Goal: Task Accomplishment & Management: Use online tool/utility

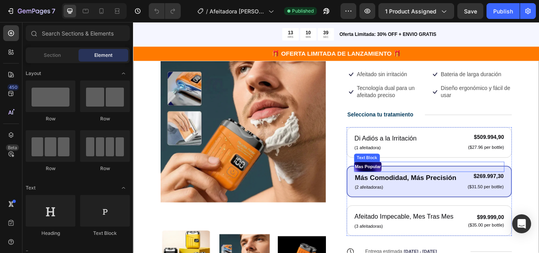
scroll to position [79, 0]
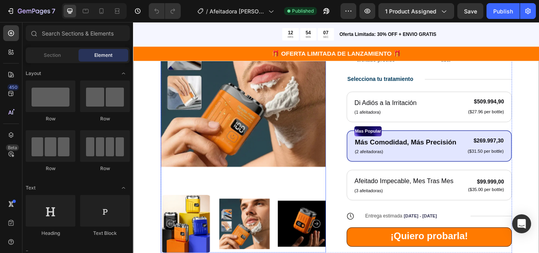
scroll to position [118, 0]
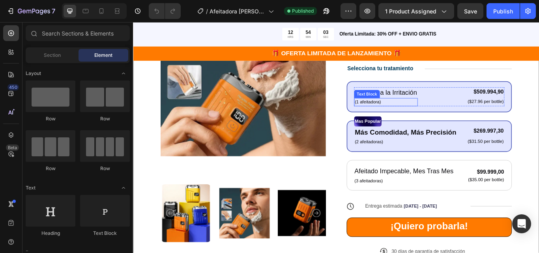
click at [459, 113] on p "(1 afeitadora)" at bounding box center [427, 116] width 73 height 8
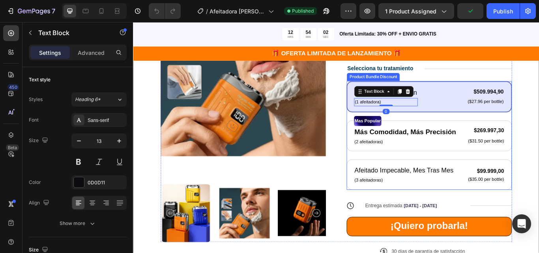
click at [469, 121] on div "Di Adiós a la Irritación Text Block (1 afeitadora) Text Block 0 $509.994,90 Pro…" at bounding box center [478, 109] width 193 height 36
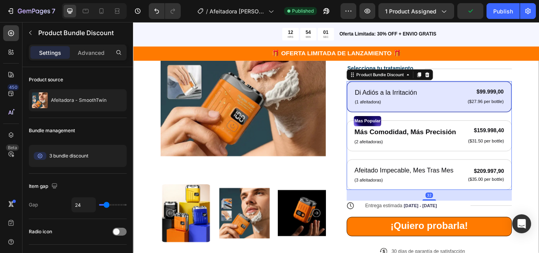
click at [469, 121] on div "Di Adiós a la Irritación Text Block (1 afeitadora) Text Block $99.999,00 Produc…" at bounding box center [478, 109] width 193 height 36
click at [503, 7] on div "Publish" at bounding box center [503, 11] width 20 height 8
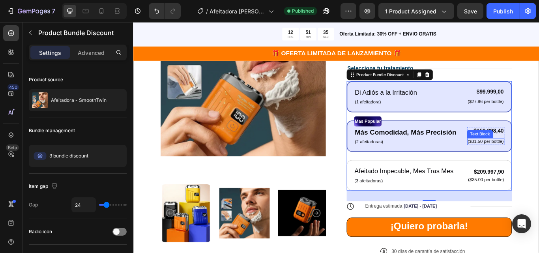
click at [535, 161] on p "($31.50 per bottle)" at bounding box center [544, 161] width 42 height 7
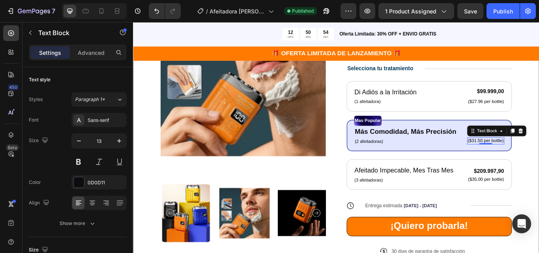
click at [534, 157] on p "($31.50 per bottle)" at bounding box center [544, 160] width 42 height 7
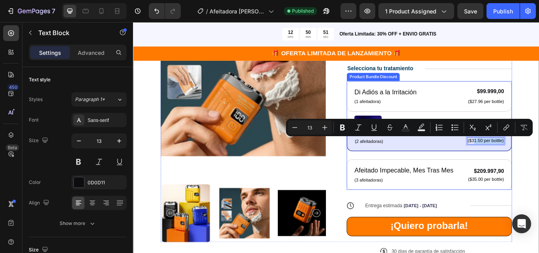
drag, startPoint x: 525, startPoint y: 161, endPoint x: 566, endPoint y: 159, distance: 40.7
click at [538, 159] on div "Mas Popular Text Block Más Comodidad, Más Precisión Text Block (2 afeitadoras) …" at bounding box center [478, 154] width 193 height 37
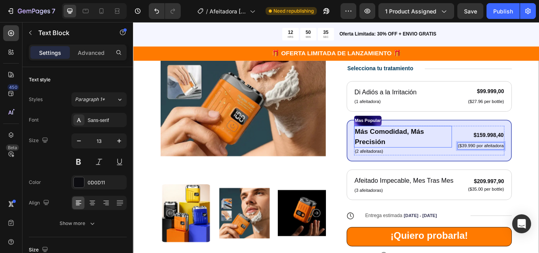
click at [437, 147] on p "Más Comodidad, Más Precisión" at bounding box center [447, 156] width 112 height 24
click at [538, 165] on p "($39.990 por afeitadora" at bounding box center [538, 166] width 53 height 7
click at [538, 165] on div "($39.990 por afeitadora" at bounding box center [538, 167] width 55 height 8
click at [538, 165] on p "($39.990 por afeitadora" at bounding box center [538, 166] width 53 height 7
click at [412, 155] on p "Más Comodidad, Más Precisión" at bounding box center [446, 156] width 111 height 24
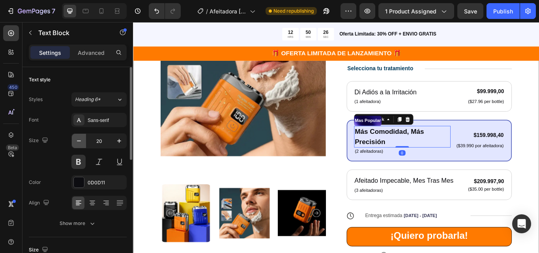
click at [79, 140] on icon "button" at bounding box center [79, 141] width 8 height 8
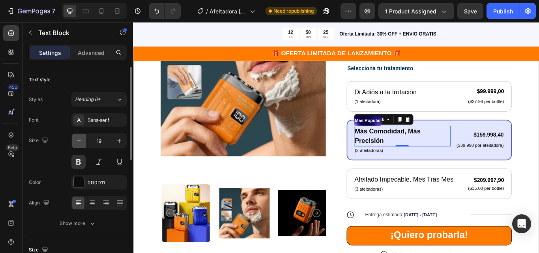
click at [79, 140] on icon "button" at bounding box center [79, 141] width 8 height 8
type input "18"
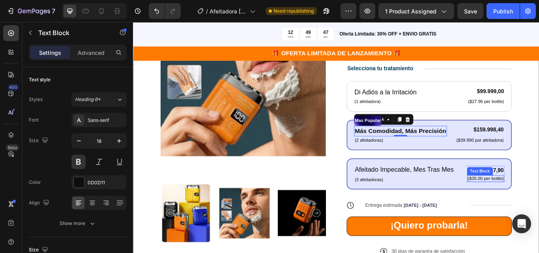
click at [523, 205] on p "($35.00 per bottle)" at bounding box center [544, 205] width 42 height 7
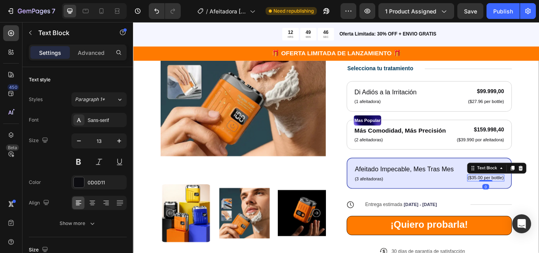
click at [523, 205] on p "($35.00 per bottle)" at bounding box center [544, 204] width 42 height 7
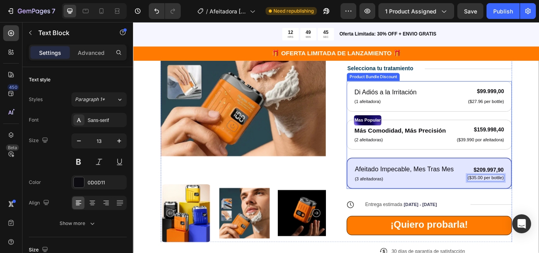
scroll to position [119, 0]
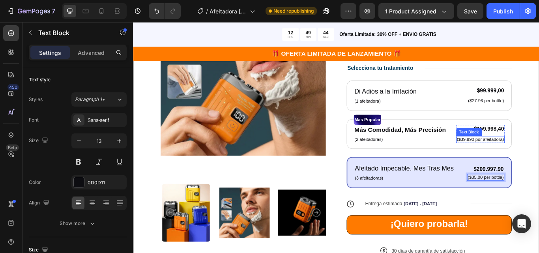
click at [524, 157] on p "($39.990 por afeitadora)" at bounding box center [537, 159] width 55 height 7
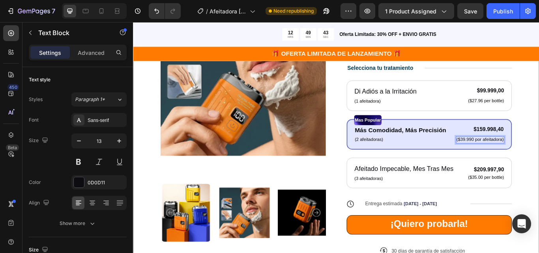
click at [523, 158] on p "($39.990 por afeitadora)" at bounding box center [537, 159] width 55 height 7
click at [523, 159] on p "($39.990 por afeitadora)" at bounding box center [537, 159] width 55 height 7
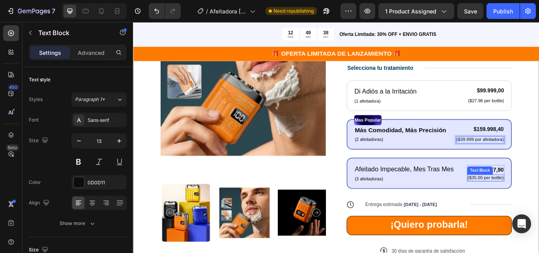
click at [532, 203] on p "($35.00 per bottle)" at bounding box center [544, 204] width 42 height 7
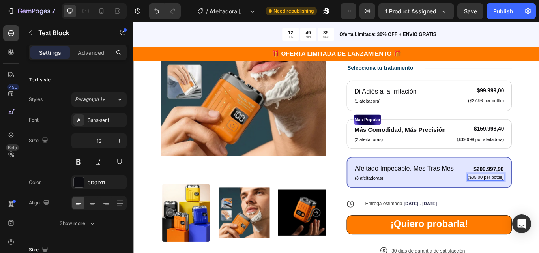
click at [535, 203] on p "($35.00 per bottle)" at bounding box center [544, 203] width 42 height 7
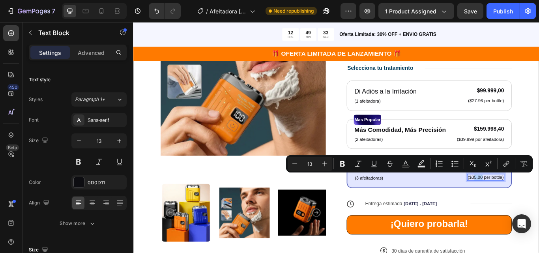
drag, startPoint x: 535, startPoint y: 202, endPoint x: 524, endPoint y: 204, distance: 10.6
click at [524, 204] on p "($35.00 per bottle)" at bounding box center [544, 203] width 42 height 7
drag, startPoint x: 537, startPoint y: 202, endPoint x: 568, endPoint y: 201, distance: 31.2
click at [538, 201] on div "Product Images Icon Icon Icon Icon Icon Icon List 122,000+ Hombres Felices Text…" at bounding box center [369, 134] width 473 height 341
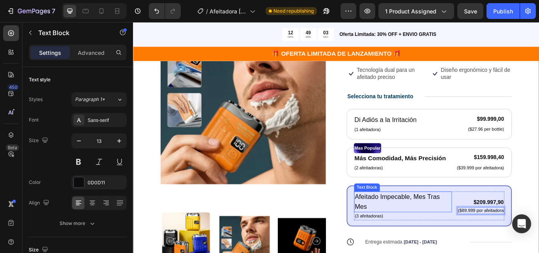
scroll to position [85, 0]
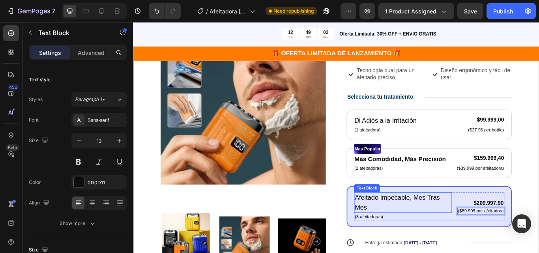
click at [441, 226] on p "Afeitado Impecable, Mes Tras Mes" at bounding box center [447, 232] width 112 height 22
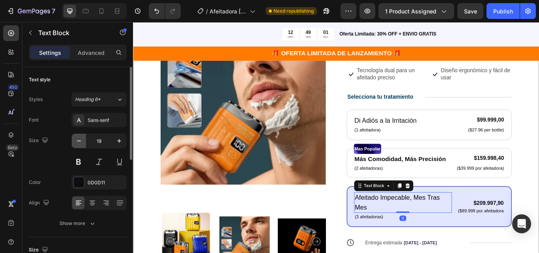
click at [80, 134] on button "button" at bounding box center [79, 141] width 14 height 14
type input "18"
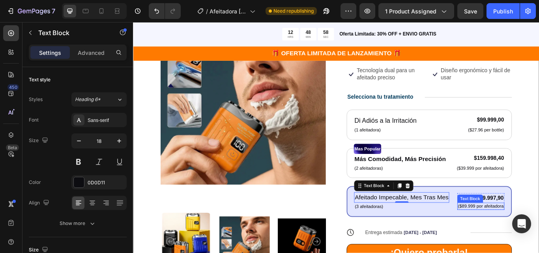
click at [537, 237] on p "($89.999 por afeitadora" at bounding box center [538, 237] width 53 height 7
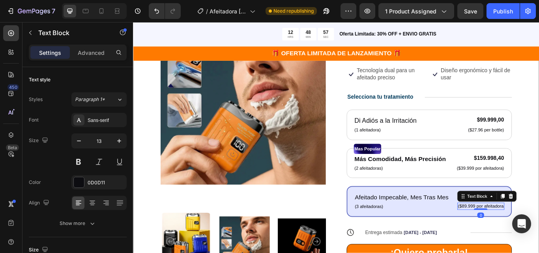
click at [538, 236] on p "($89.999 por afeitadora" at bounding box center [538, 237] width 53 height 7
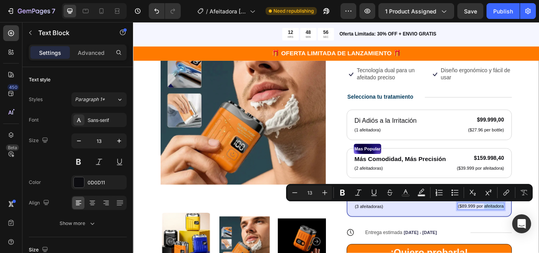
click at [538, 237] on p "($89.999 por afeitadora" at bounding box center [538, 237] width 53 height 7
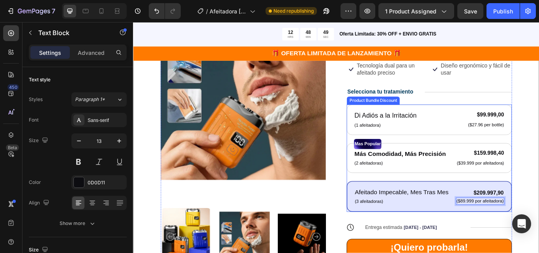
scroll to position [90, 0]
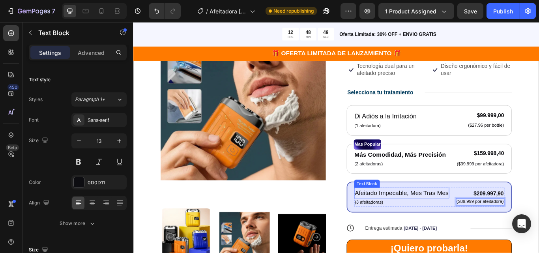
click at [436, 223] on p "Afeitado Impecable, Mes Tras Mes" at bounding box center [445, 221] width 109 height 11
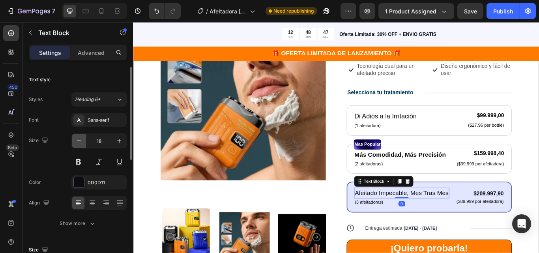
click at [83, 137] on button "button" at bounding box center [79, 141] width 14 height 14
type input "17"
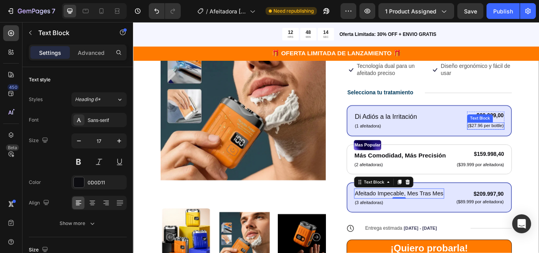
click at [538, 140] on p "($27.96 per bottle)" at bounding box center [544, 143] width 42 height 7
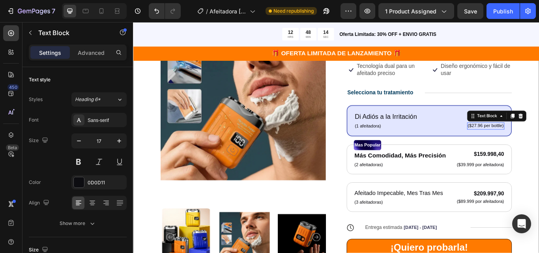
click at [538, 140] on p "($27.96 per bottle)" at bounding box center [544, 143] width 42 height 7
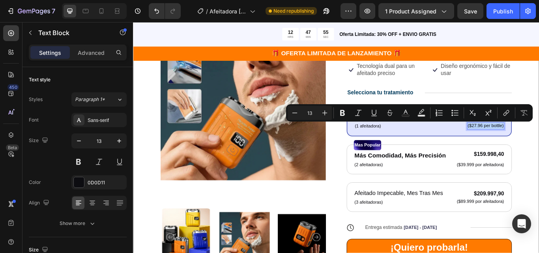
click at [523, 142] on p "($27.96 per bottle)" at bounding box center [544, 143] width 42 height 7
drag, startPoint x: 523, startPoint y: 142, endPoint x: 557, endPoint y: 144, distance: 34.4
click at [538, 144] on p "($27.96 per bottle)" at bounding box center [544, 143] width 42 height 7
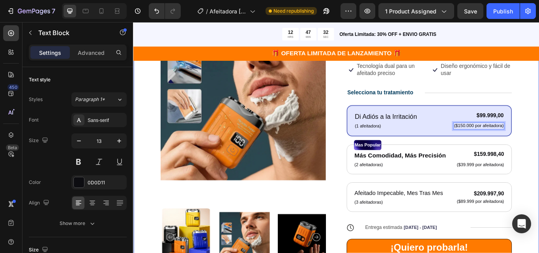
click at [538, 158] on div "Product Images Icon Icon Icon Icon Icon Icon List 122,000+ Hombres Felices Text…" at bounding box center [369, 163] width 473 height 341
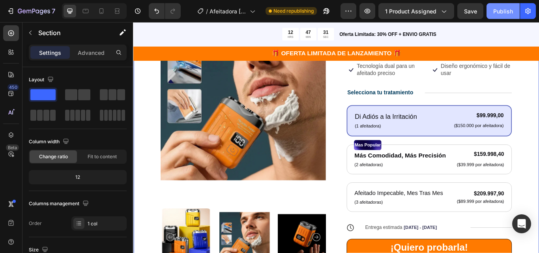
click at [501, 9] on div "Publish" at bounding box center [503, 11] width 20 height 8
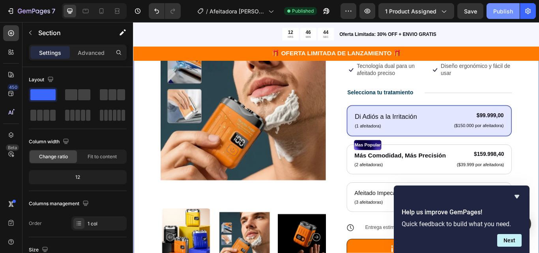
click at [500, 17] on button "Publish" at bounding box center [502, 11] width 33 height 16
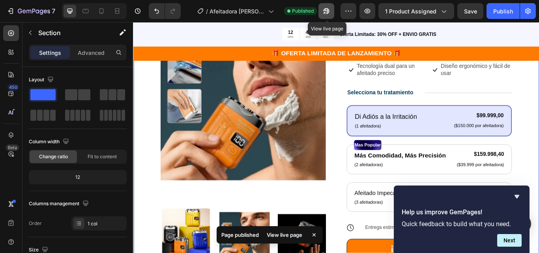
click at [323, 13] on icon "button" at bounding box center [326, 11] width 8 height 8
